Goal: Information Seeking & Learning: Compare options

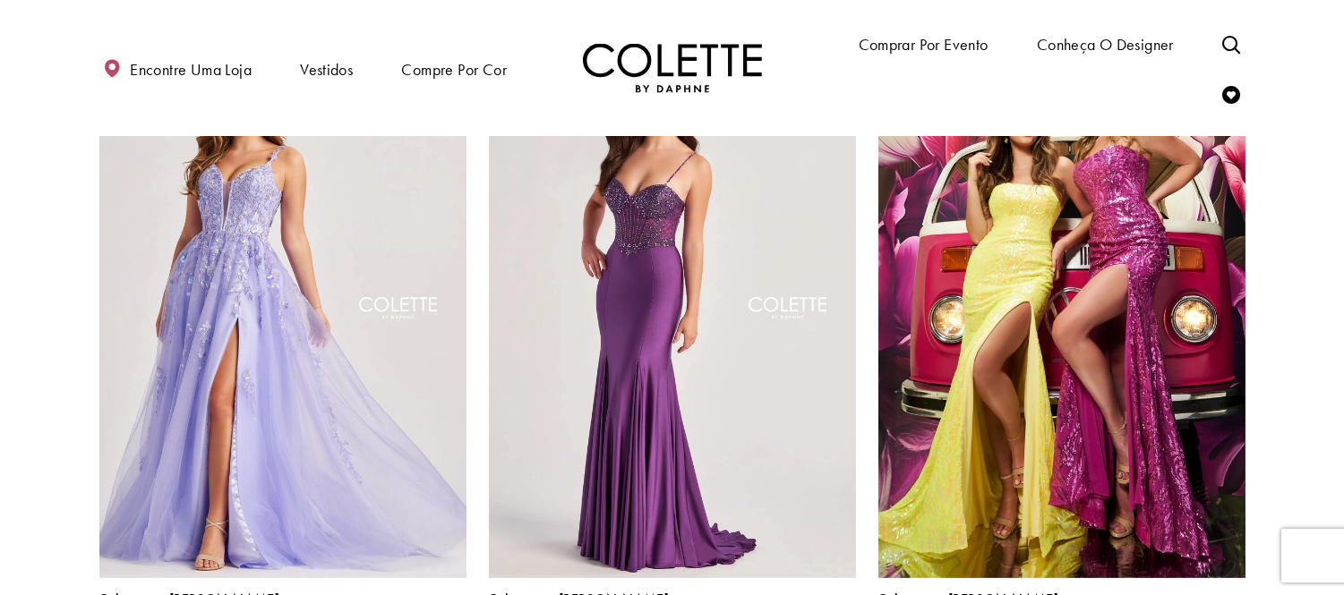
scroll to position [895, 0]
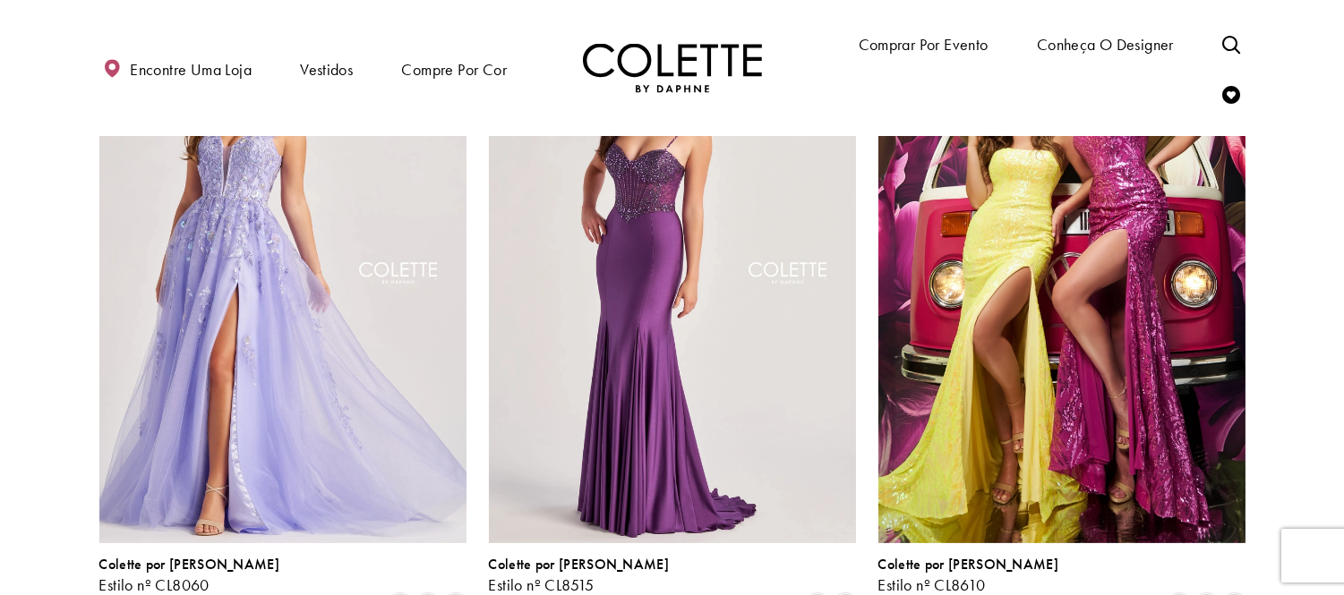
drag, startPoint x: 0, startPoint y: 396, endPoint x: 27, endPoint y: 397, distance: 26.9
click at [825, 595] on span "Lista de produtos" at bounding box center [817, 605] width 21 height 21
click at [779, 424] on img "Visite Colette by Daphne Estilo No. CL8515 Página" at bounding box center [672, 276] width 367 height 534
click at [674, 275] on img "Visite Colette by Daphne Estilo No. CL8515 Página" at bounding box center [672, 276] width 367 height 534
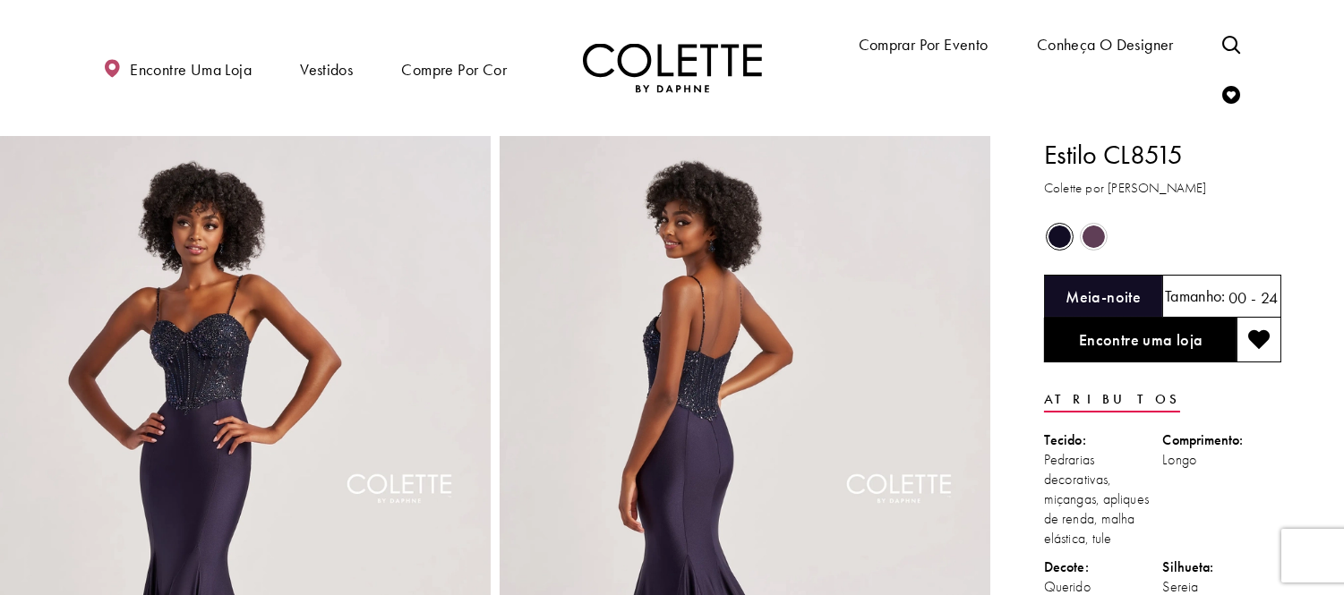
click at [1089, 228] on span "O estado dos controles de cores do produto depende do tamanho escolhido" at bounding box center [1094, 237] width 22 height 22
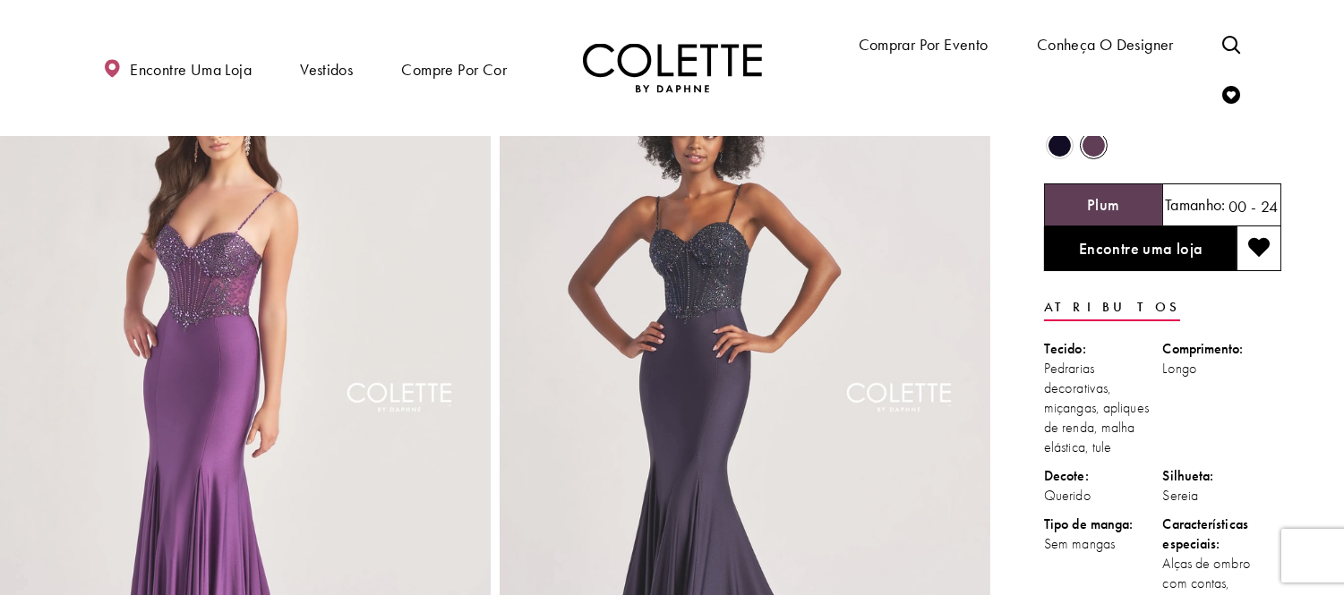
scroll to position [46, 0]
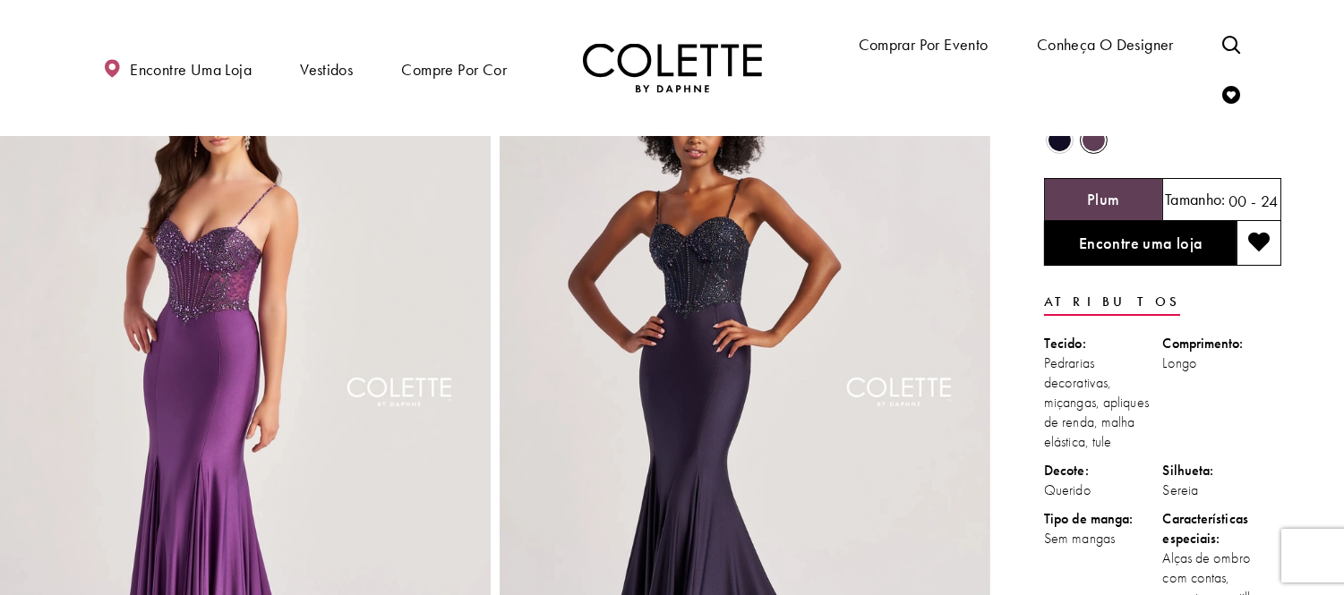
drag, startPoint x: 0, startPoint y: 246, endPoint x: 158, endPoint y: 96, distance: 218.5
click at [0, 245] on img "Tamanho real Estilo CL8515 Colette by Daphne #4 Plum foto vertical frontal" at bounding box center [245, 407] width 491 height 736
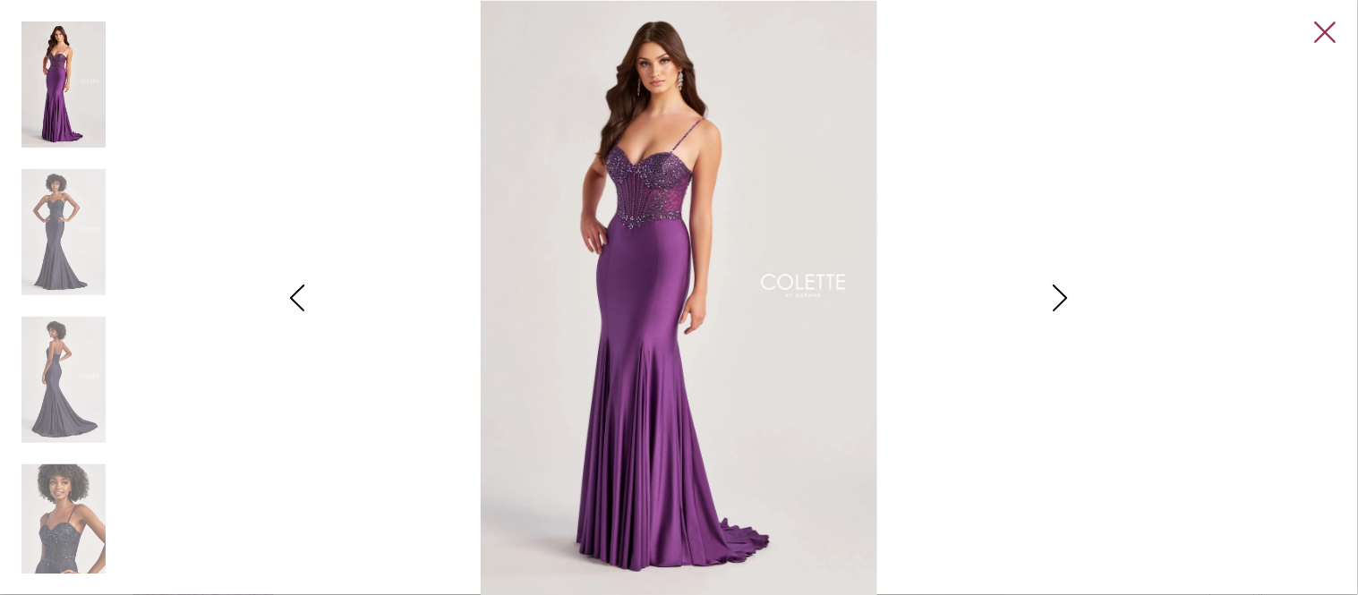
drag, startPoint x: 1348, startPoint y: 52, endPoint x: 1327, endPoint y: 40, distance: 23.7
click at [1343, 52] on div "Pause autoplay Previous Slide Next Slide 0 1 2 3 4 0 1 2" at bounding box center [679, 297] width 1358 height 595
click at [1327, 40] on link "Close" at bounding box center [1325, 31] width 21 height 21
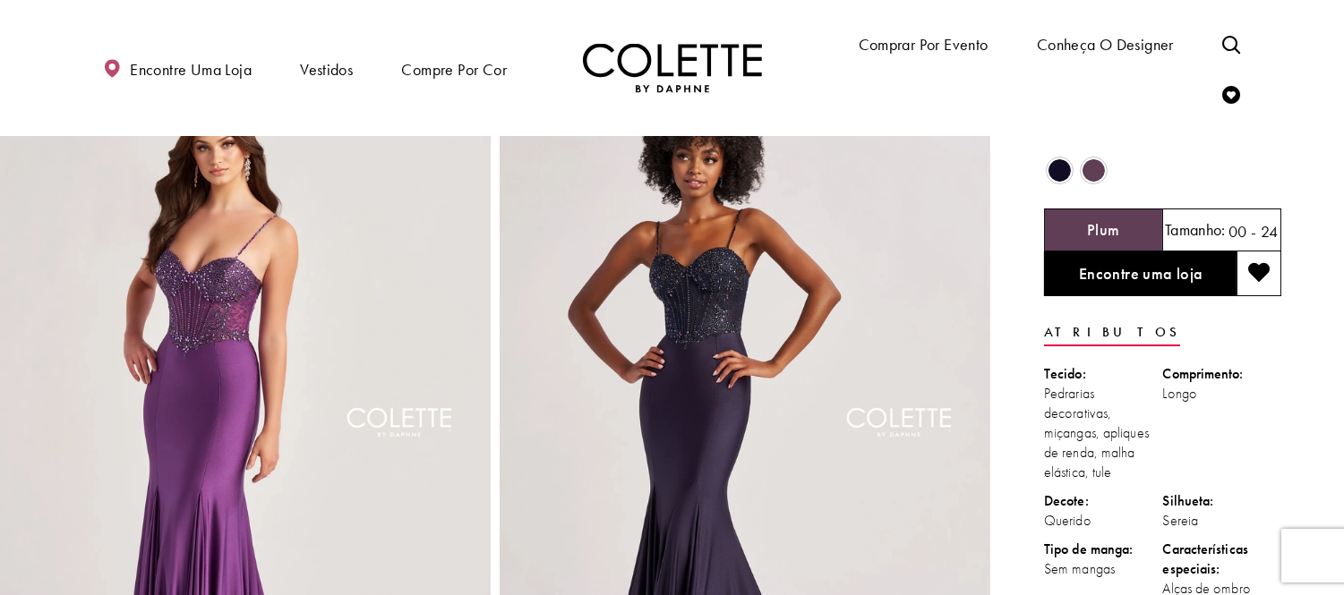
scroll to position [0, 0]
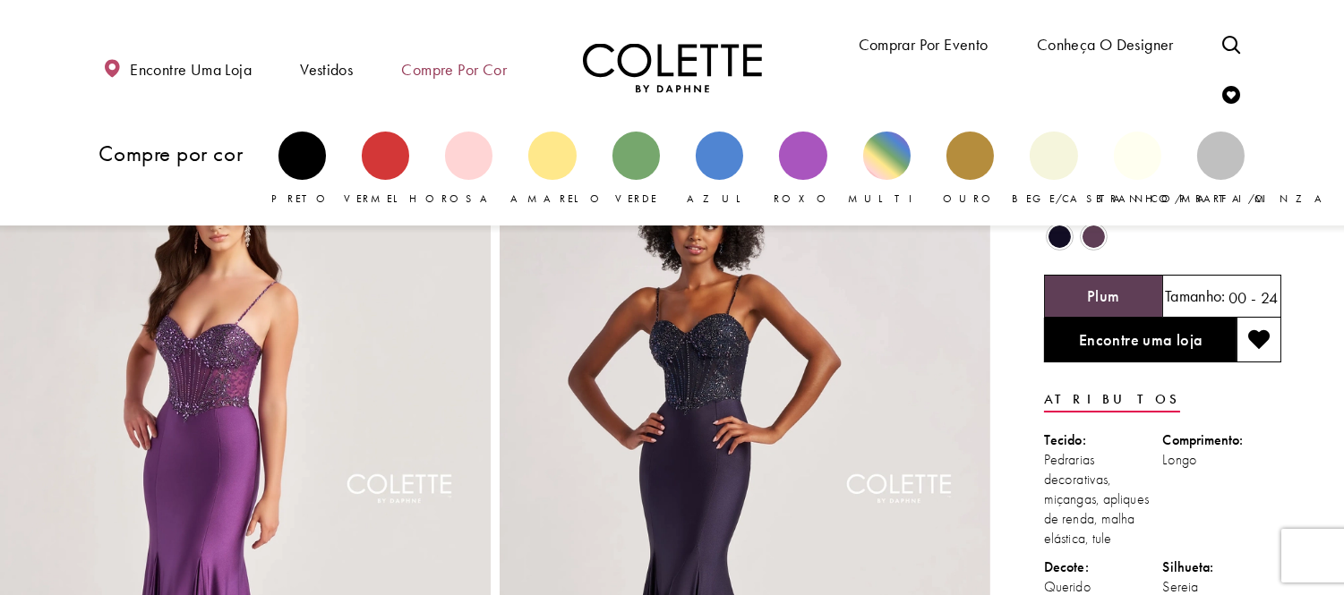
click at [485, 65] on font "Compre por cor" at bounding box center [454, 69] width 105 height 21
click at [498, 66] on font "Compre por cor" at bounding box center [454, 69] width 105 height 21
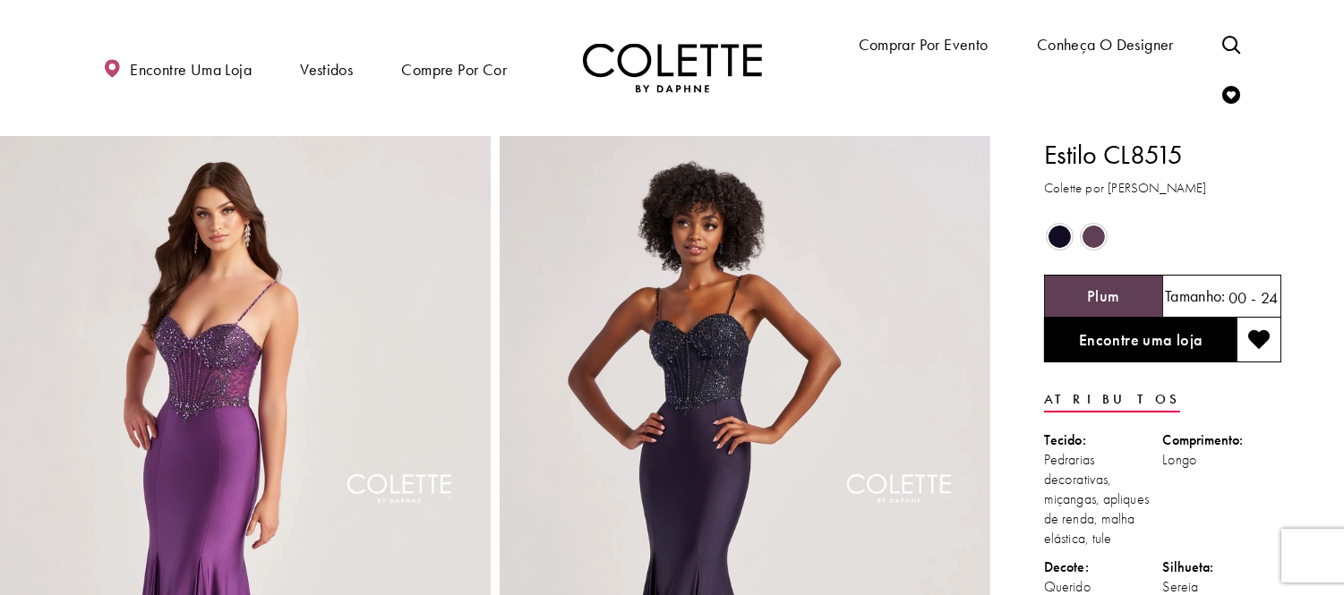
click at [704, 73] on img "Visite a página inicial" at bounding box center [672, 68] width 179 height 49
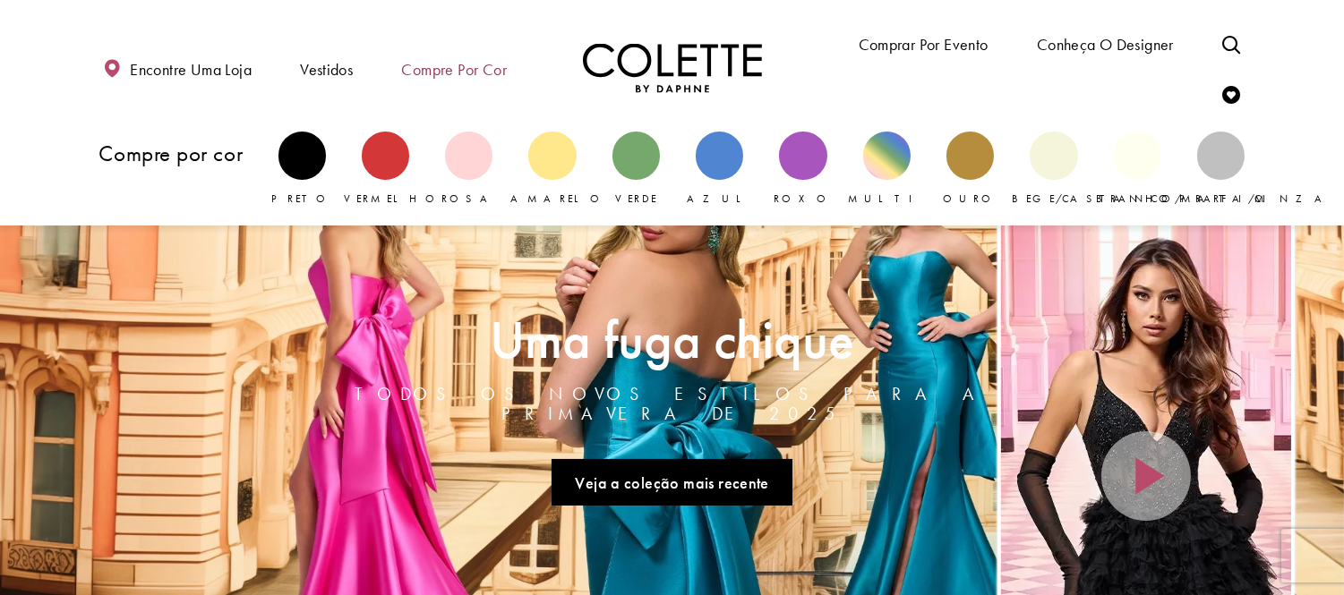
click at [455, 75] on font "Compre por cor" at bounding box center [454, 69] width 105 height 21
click at [436, 45] on span "Compre por cor" at bounding box center [455, 68] width 114 height 51
click at [437, 83] on span "Compre por cor" at bounding box center [455, 68] width 114 height 51
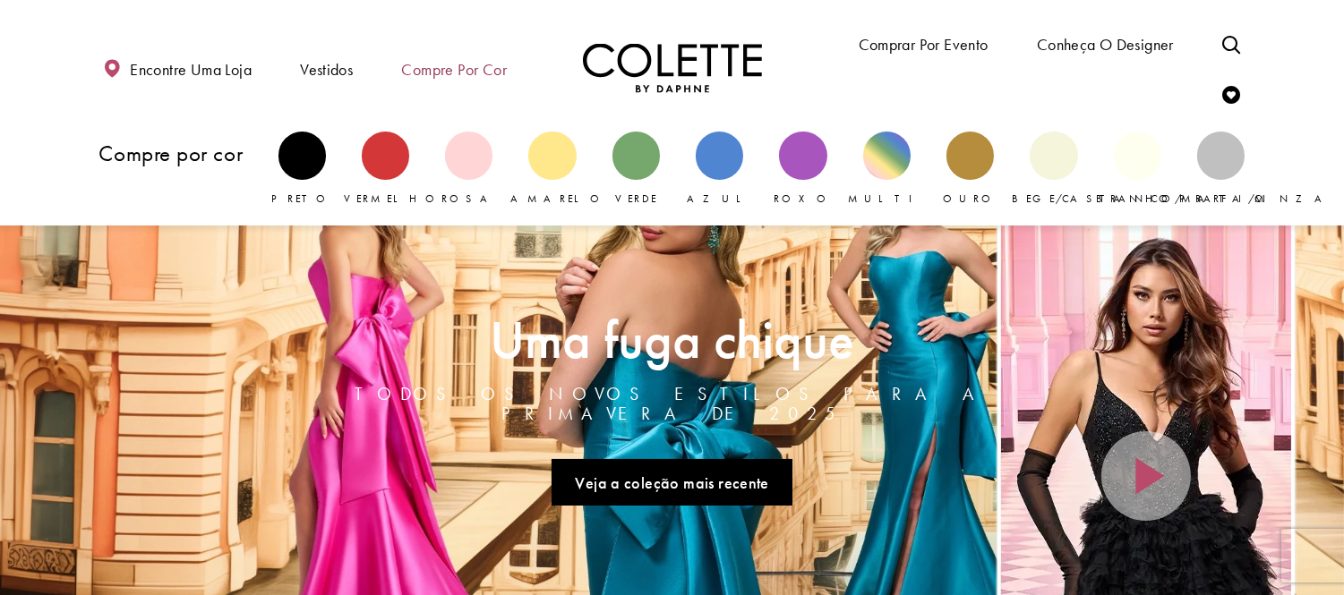
click at [437, 83] on span "Compre por cor" at bounding box center [455, 68] width 114 height 51
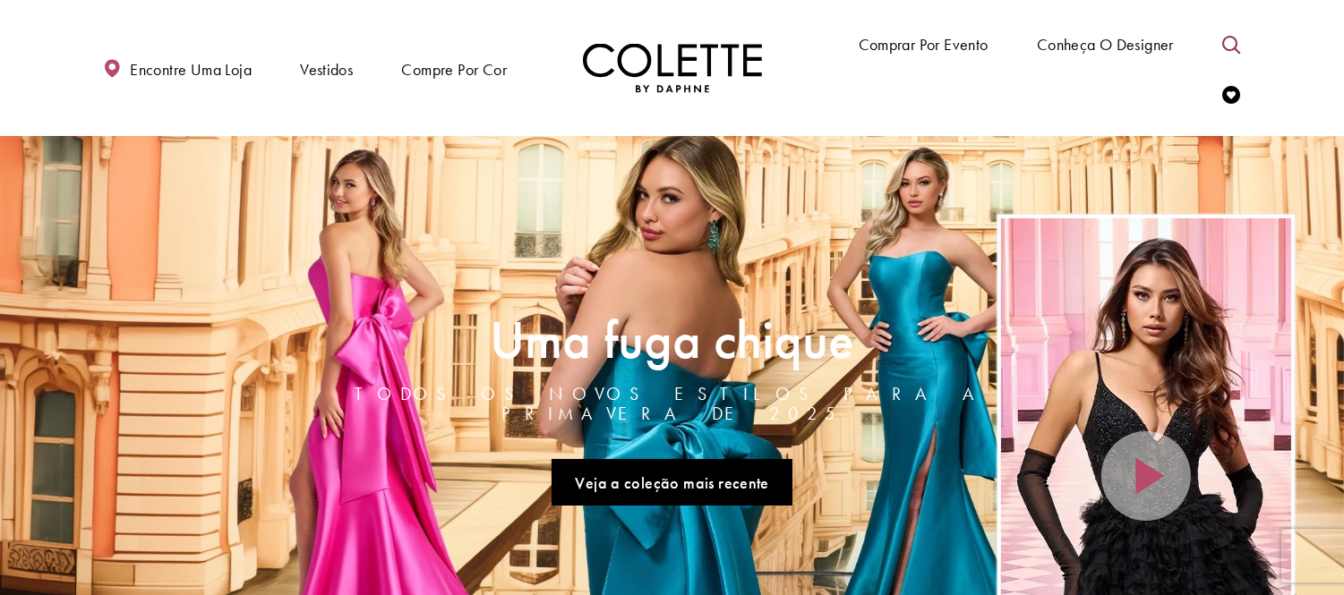
click at [1240, 39] on icon "Alternar pesquisa" at bounding box center [1231, 45] width 18 height 18
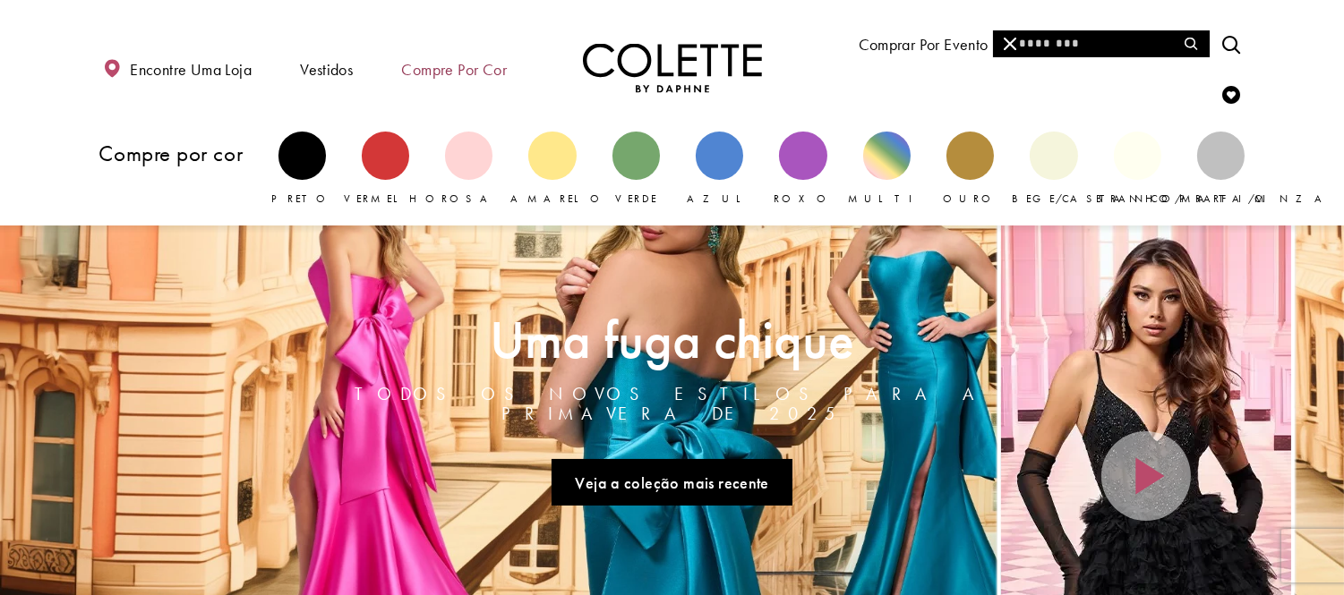
click at [463, 77] on font "Compre por cor" at bounding box center [454, 69] width 105 height 21
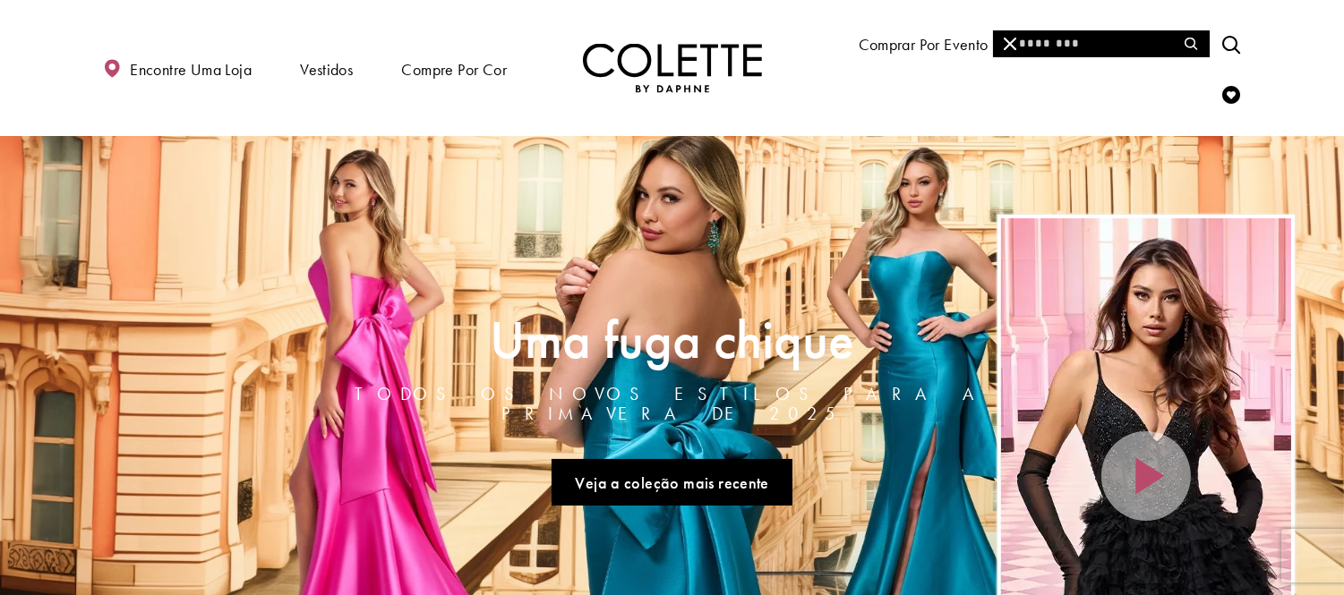
click at [674, 70] on img "Visite a página inicial" at bounding box center [672, 68] width 179 height 49
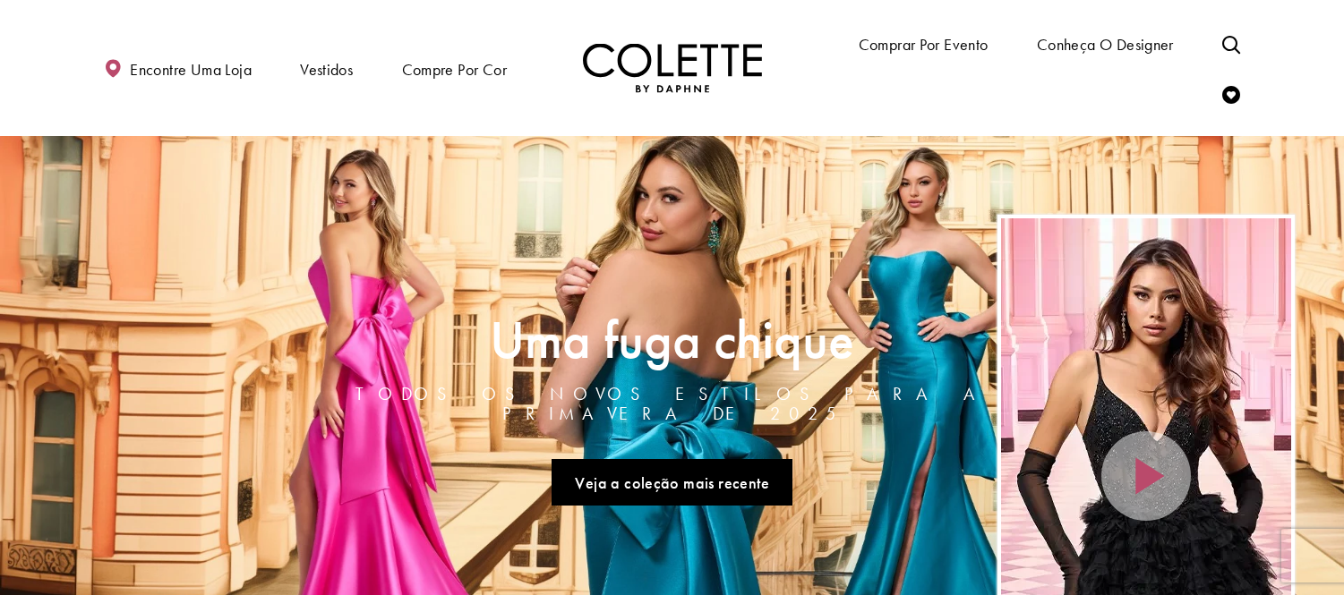
click at [0, 0] on div "Bloco primário" at bounding box center [0, 0] width 0 height 0
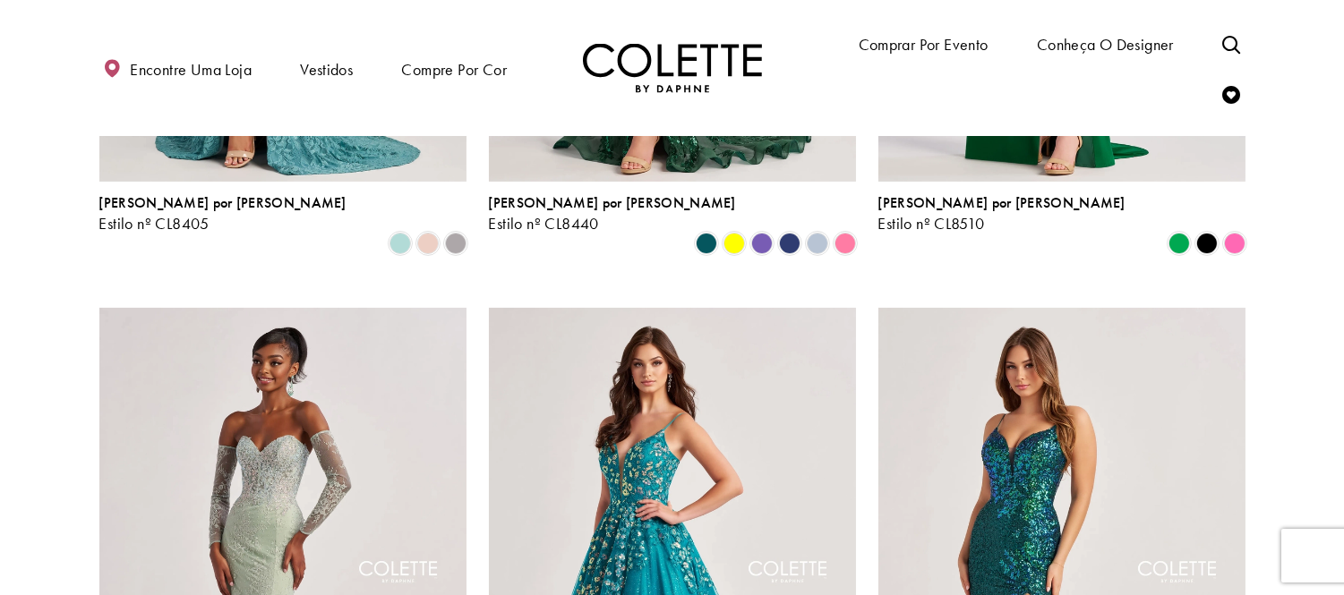
scroll to position [995, 0]
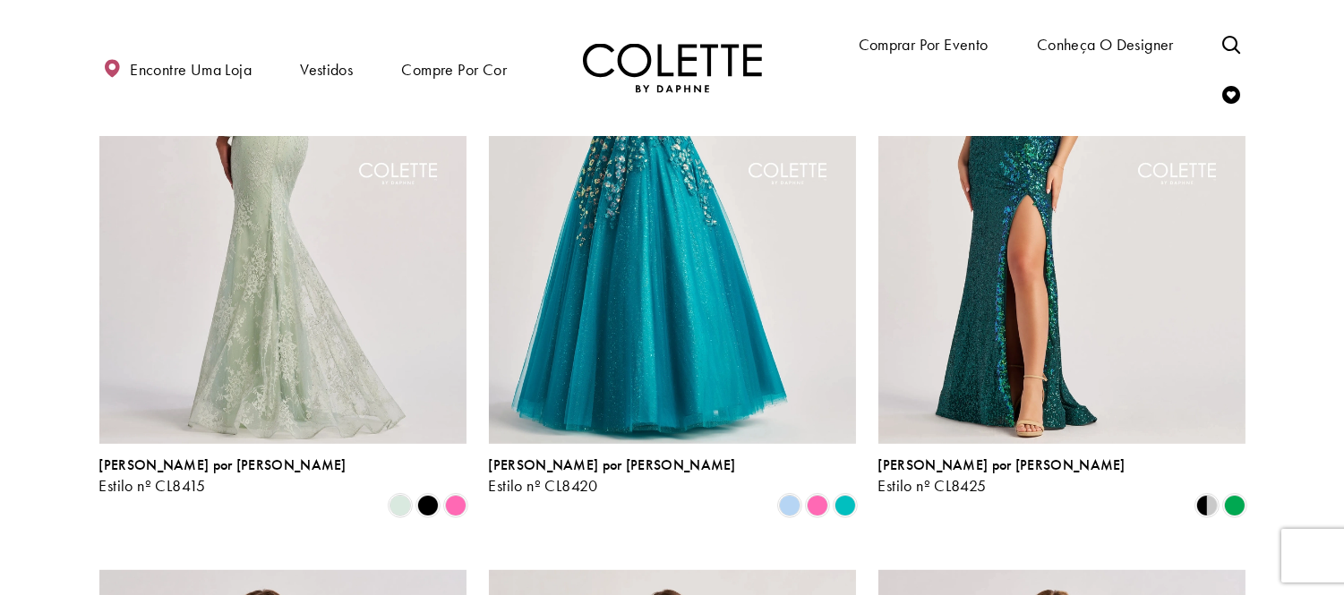
click at [278, 247] on img "Visite Colette by Daphne Estilo No. CL8415 Página" at bounding box center [282, 177] width 367 height 534
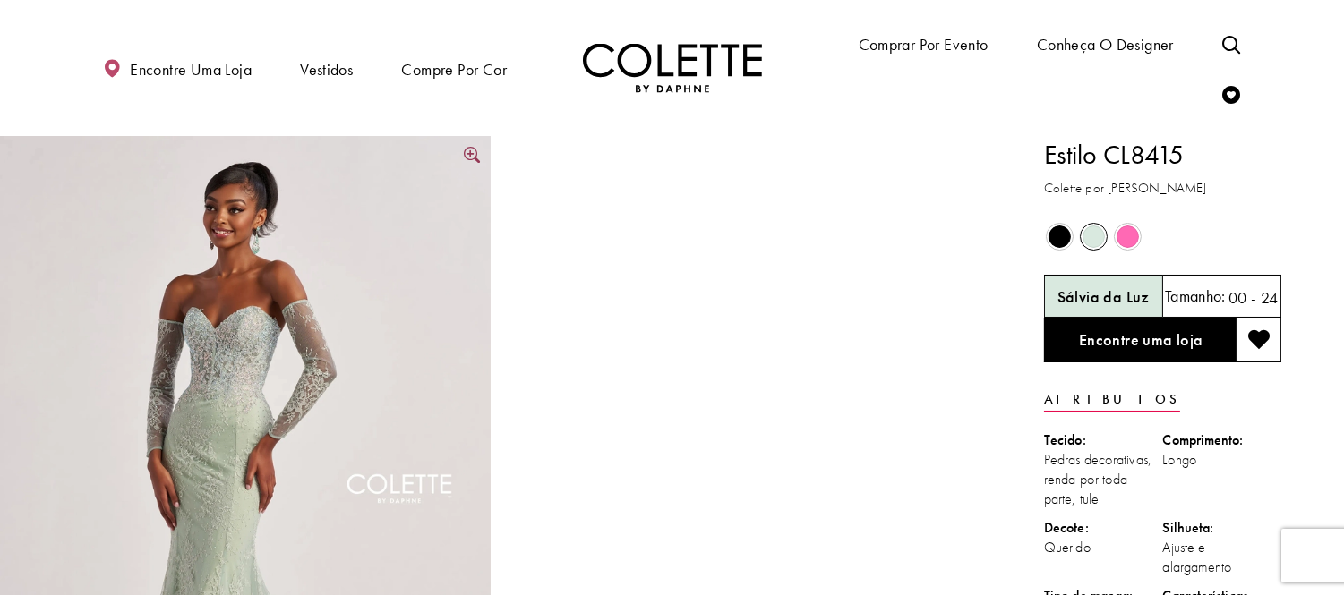
click at [0, 341] on img "Tamanho real Estilo CL8415 Colette por Daphne #0 padrão Light Sage frente image…" at bounding box center [245, 504] width 491 height 736
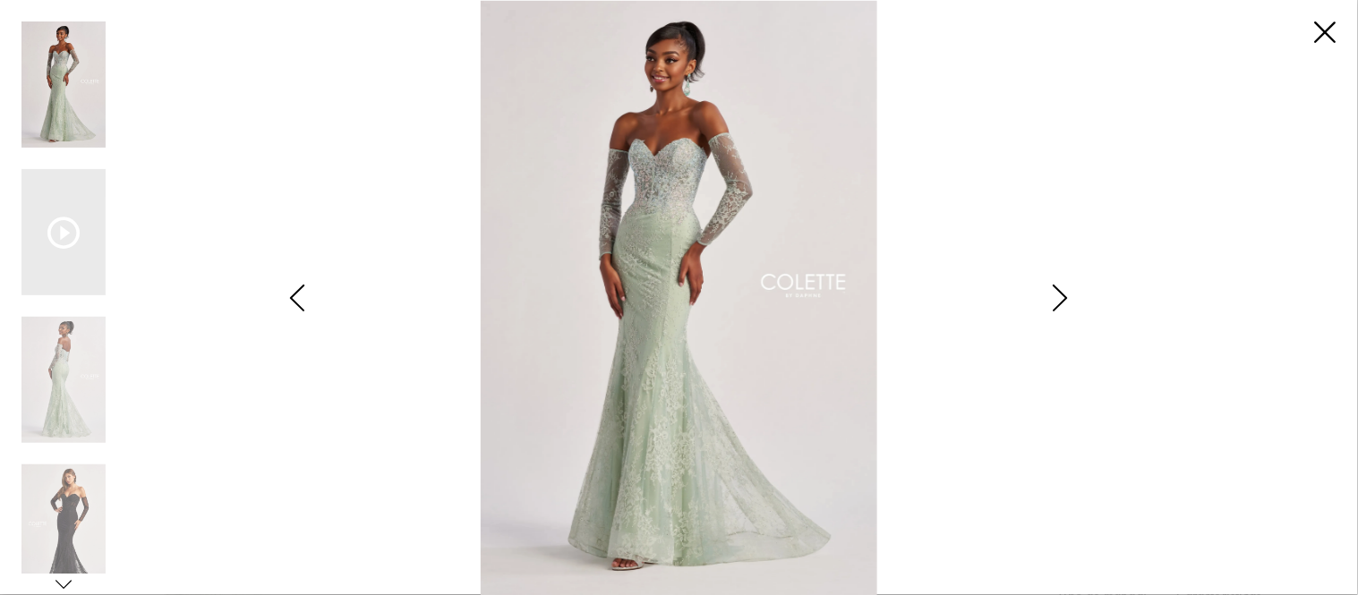
click at [1316, 55] on div "Pause autoplay Previous Slide Next Slide 0 1 2 3 4 5 6 0 1" at bounding box center [678, 297] width 1315 height 595
click at [1318, 47] on div "Pause autoplay Previous Slide Next Slide 0 1 2 3 4 5 6 0 1" at bounding box center [678, 297] width 1315 height 595
drag, startPoint x: 1323, startPoint y: 37, endPoint x: 1005, endPoint y: 182, distance: 350.2
click at [1323, 39] on link "Close" at bounding box center [1325, 31] width 21 height 21
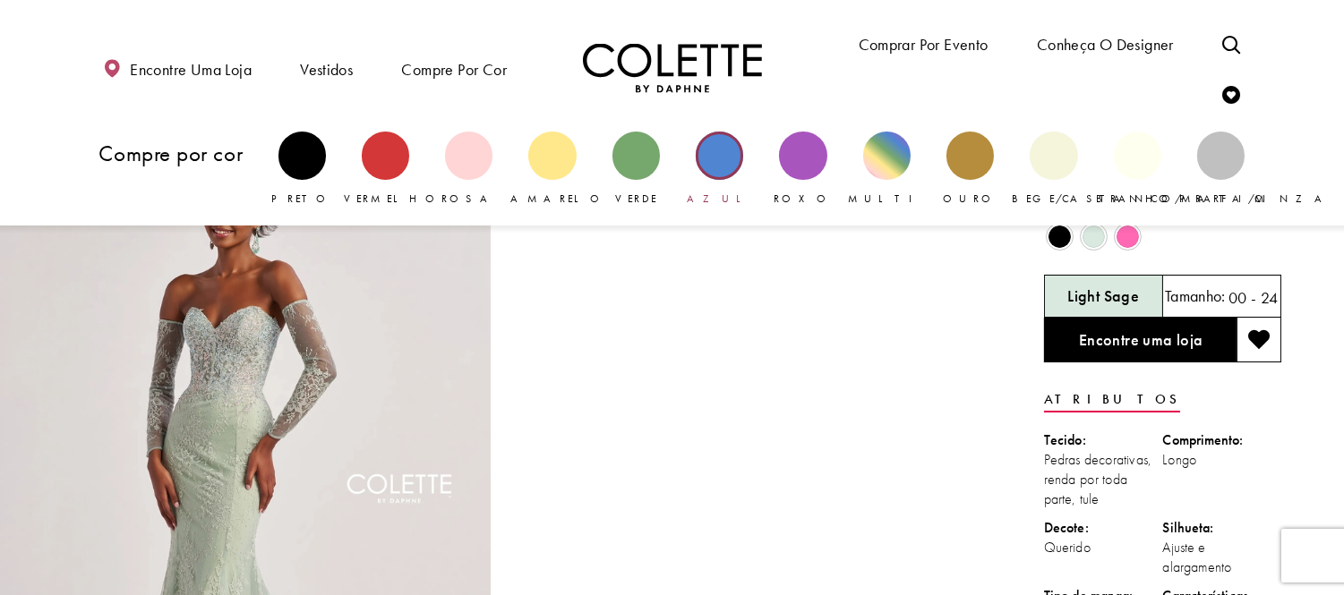
drag, startPoint x: 515, startPoint y: 78, endPoint x: 717, endPoint y: 182, distance: 227.5
click at [511, 94] on li "Compre por cor Compre por cor Preto Vermelho Rosa Amarelo" at bounding box center [455, 68] width 114 height 51
click at [803, 149] on div "Bloco primário" at bounding box center [802, 155] width 47 height 47
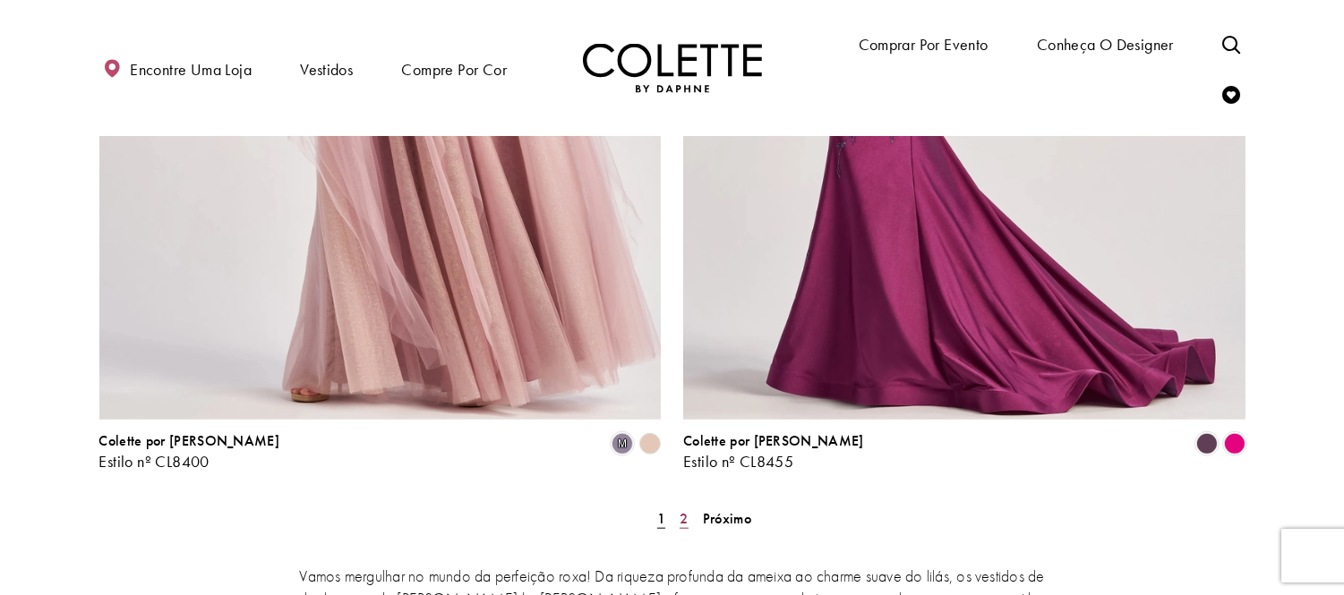
click at [680, 509] on font "2" at bounding box center [684, 518] width 8 height 19
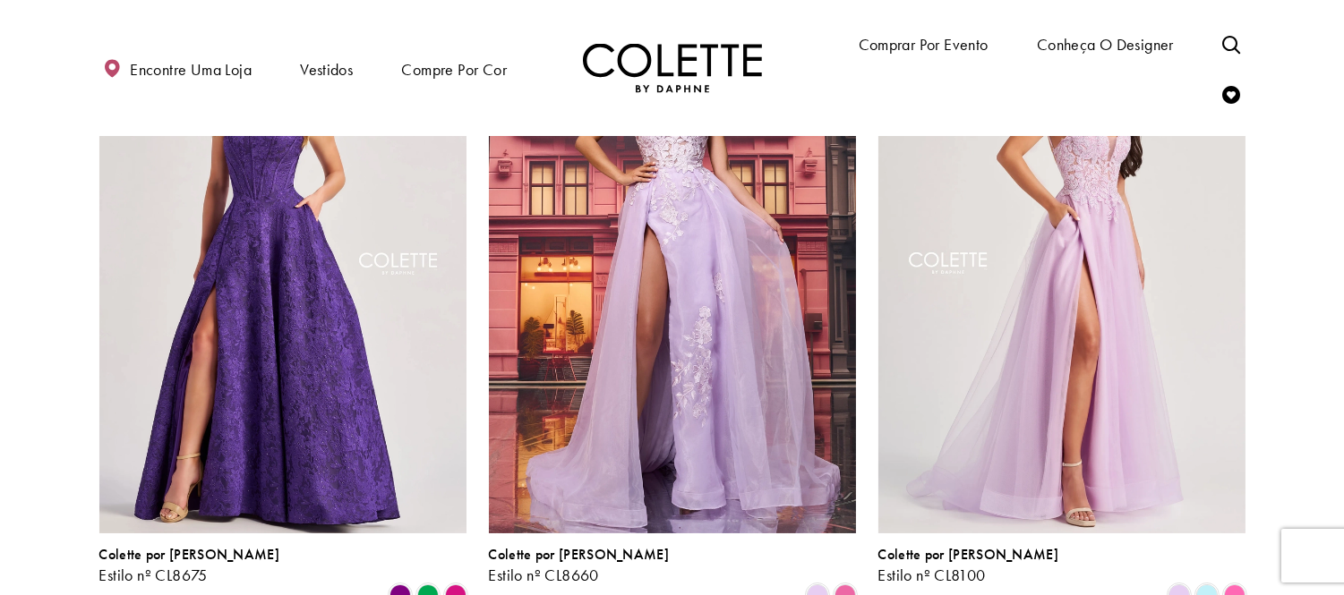
scroll to position [195, 0]
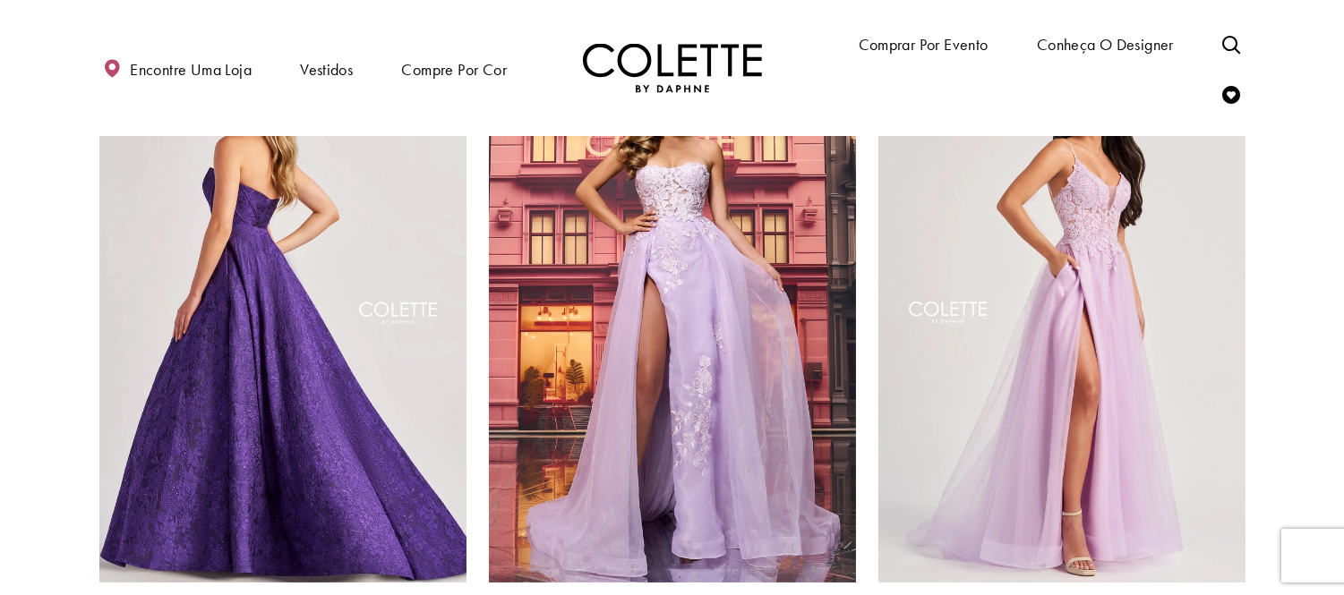
click at [374, 484] on img "Visite Colette by Daphne Estilo No. CL8675 Página" at bounding box center [282, 316] width 367 height 534
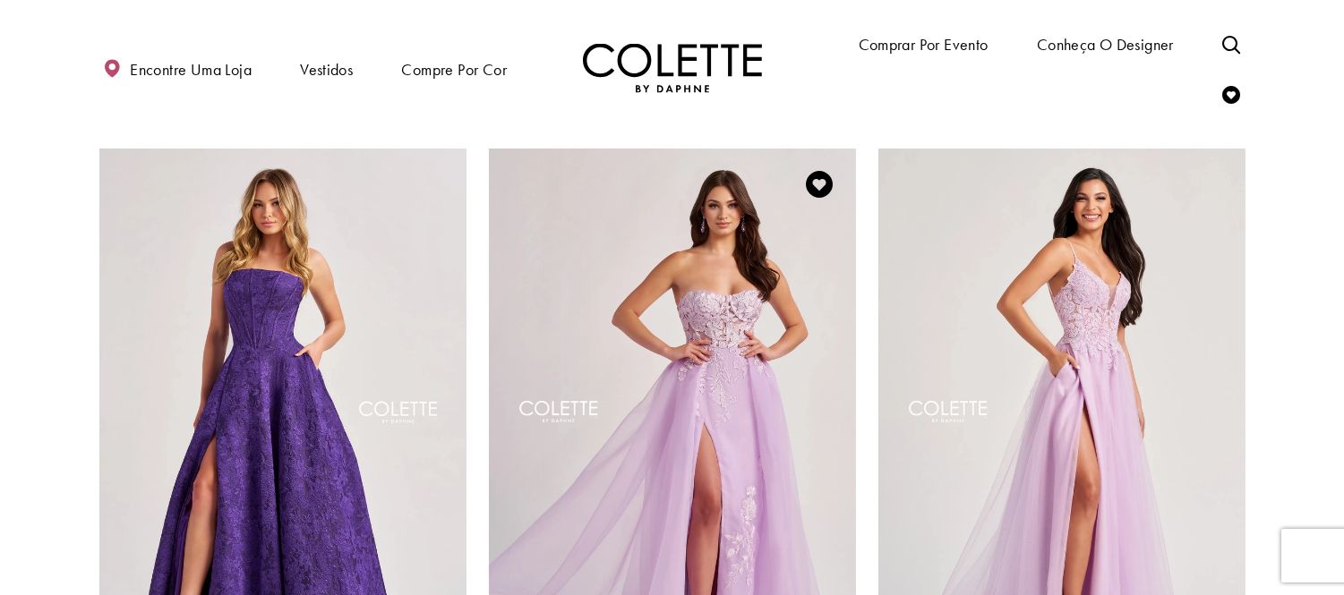
scroll to position [0, 0]
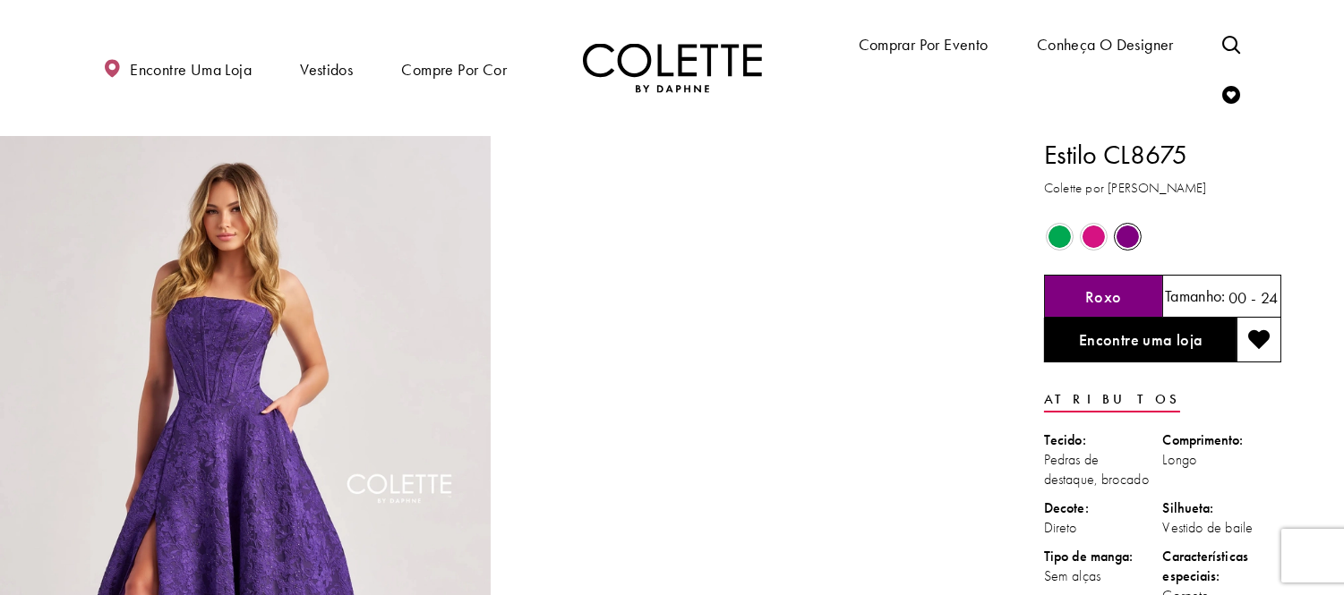
click at [1129, 236] on span "O estado dos controles de cores do produto depende do tamanho escolhido" at bounding box center [1128, 237] width 22 height 22
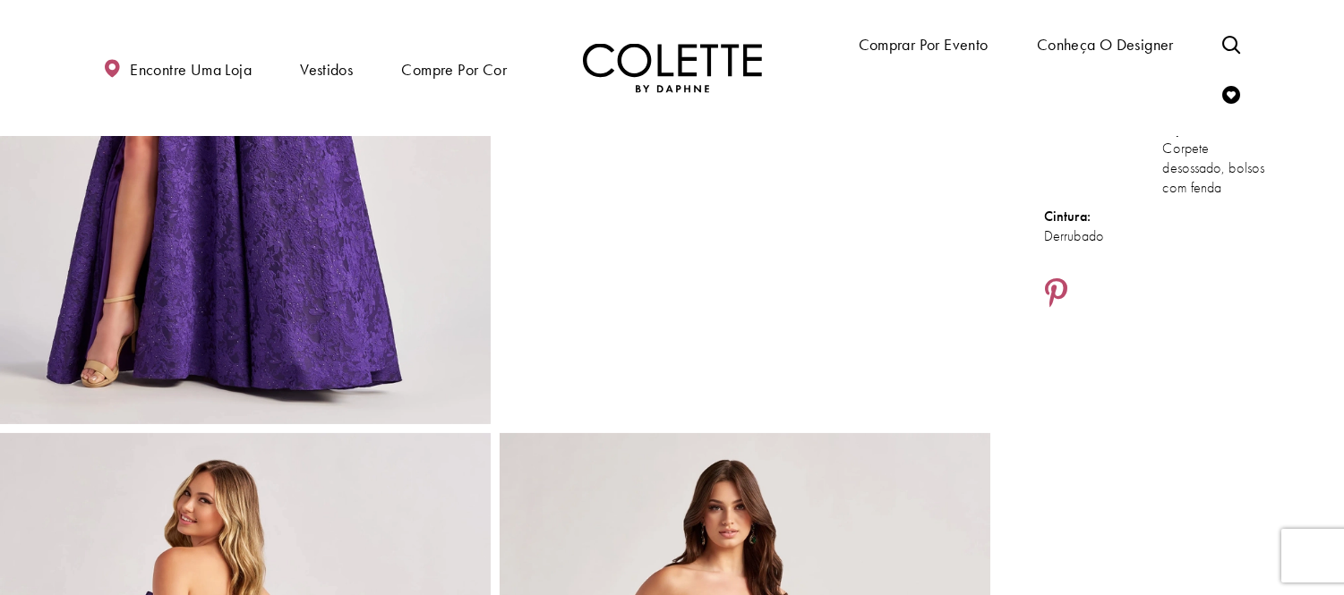
scroll to position [398, 0]
